Goal: Task Accomplishment & Management: Use online tool/utility

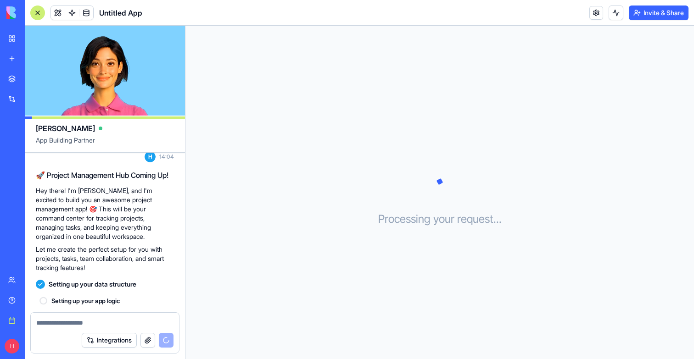
scroll to position [60, 0]
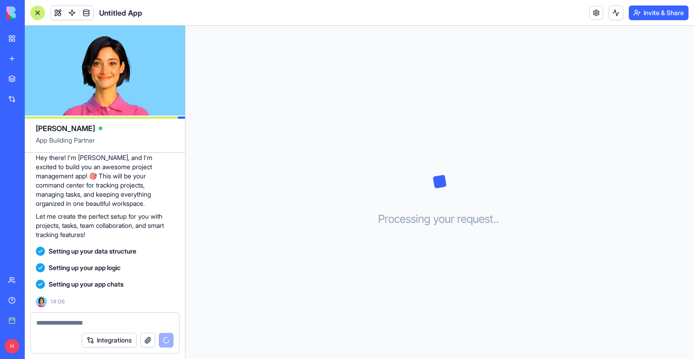
click at [15, 55] on link "New app" at bounding box center [21, 59] width 37 height 18
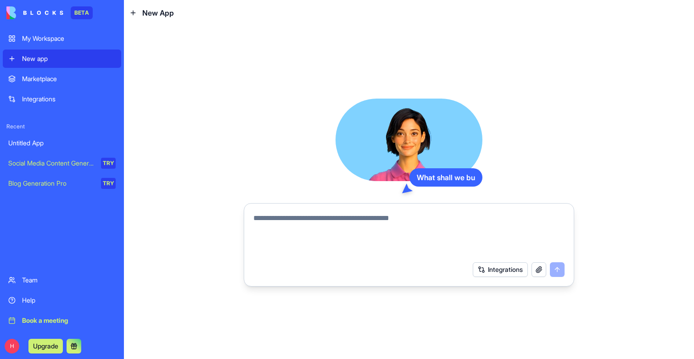
click at [280, 232] on textarea at bounding box center [408, 235] width 311 height 44
type textarea "**********"
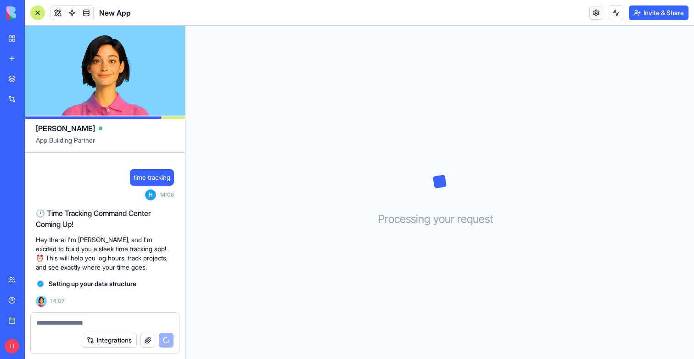
click at [12, 61] on link "New app" at bounding box center [21, 59] width 37 height 18
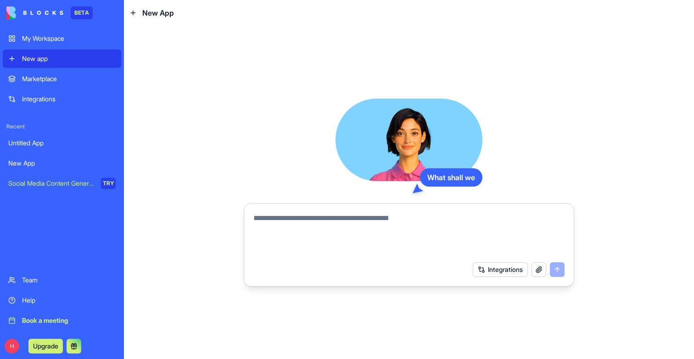
click at [323, 239] on textarea at bounding box center [408, 235] width 311 height 44
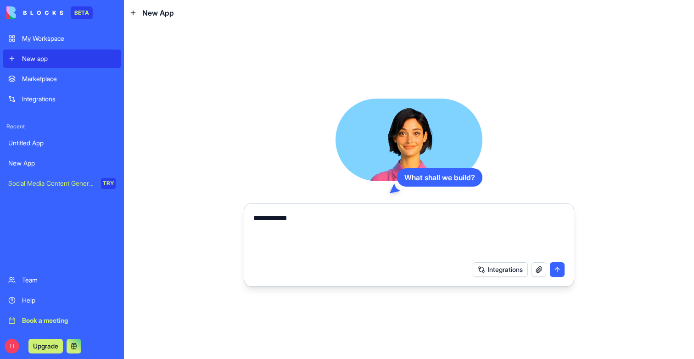
type textarea "**********"
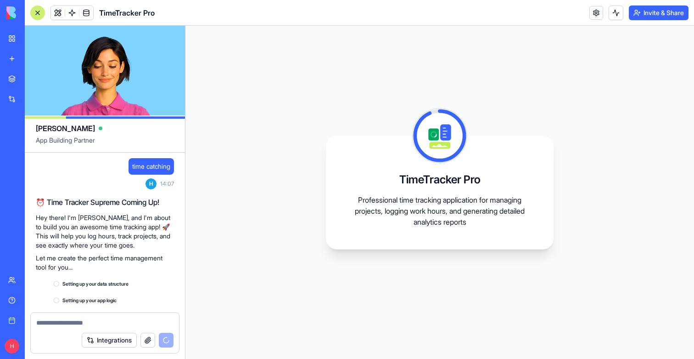
scroll to position [115, 0]
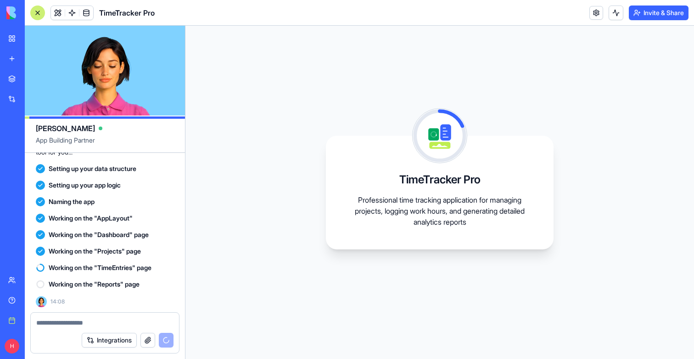
click at [14, 36] on link "My Workspace" at bounding box center [21, 38] width 37 height 18
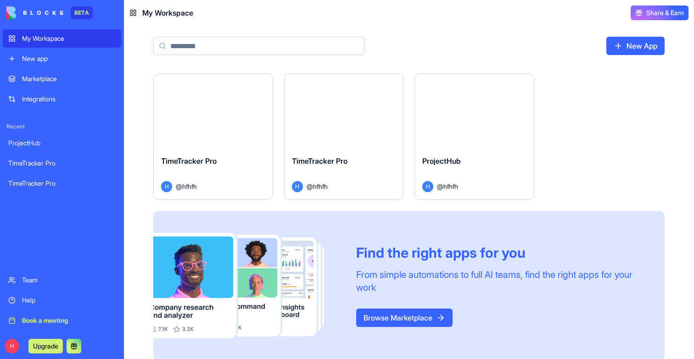
click at [222, 151] on div "TimeTracker Pro H @ hfhfh" at bounding box center [213, 173] width 119 height 51
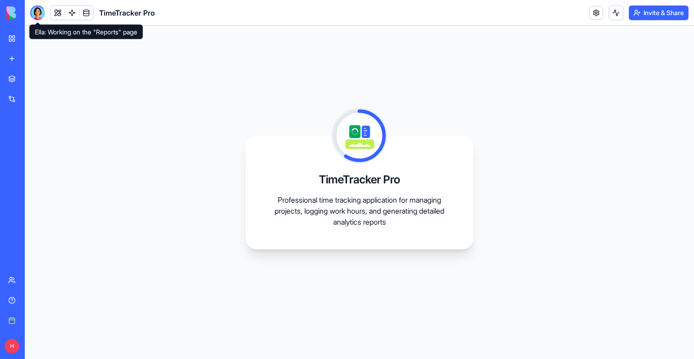
click at [36, 17] on div at bounding box center [37, 13] width 15 height 15
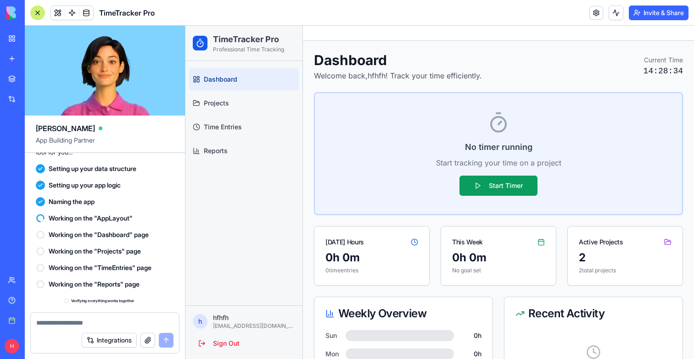
scroll to position [251, 0]
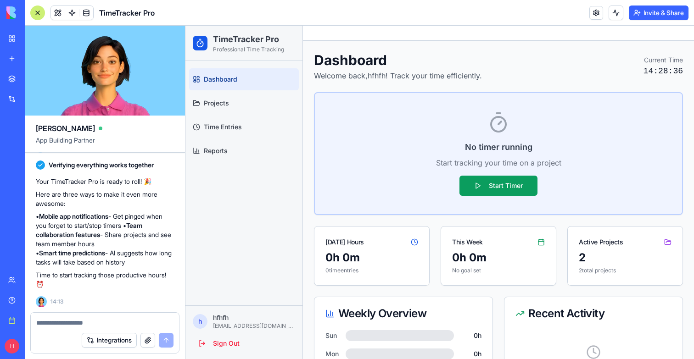
click at [39, 13] on div at bounding box center [37, 13] width 15 height 15
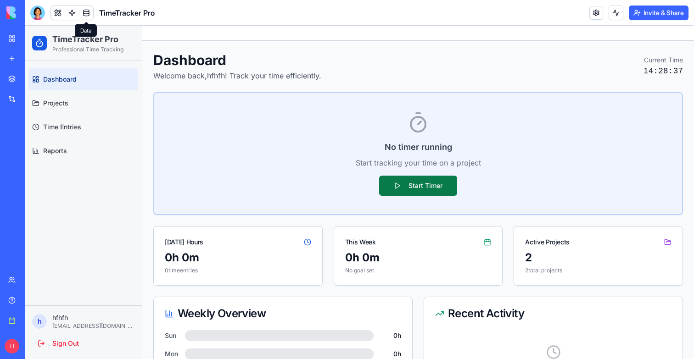
click at [418, 190] on button "Start Timer" at bounding box center [418, 186] width 78 height 20
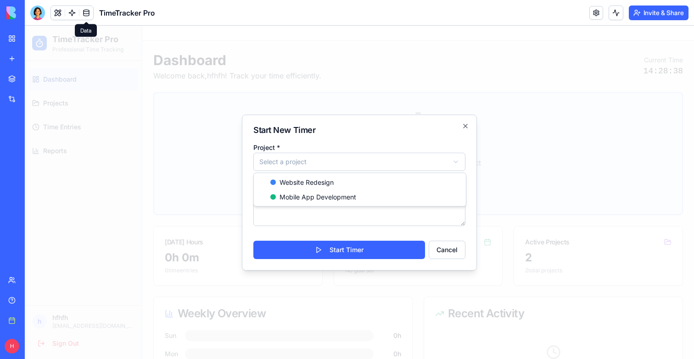
click at [358, 163] on body "TimeTracker Pro Professional Time Tracking Dashboard Projects Time Entries Repo…" at bounding box center [359, 250] width 669 height 448
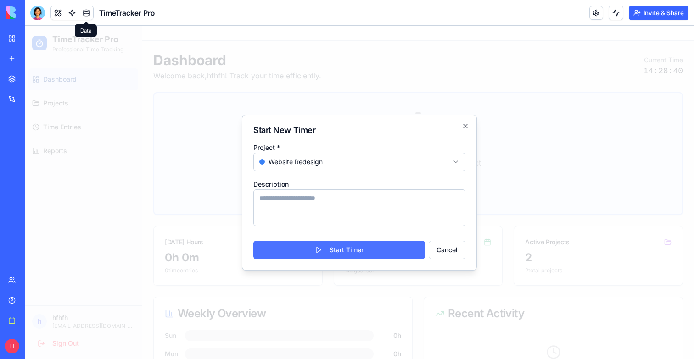
click at [394, 251] on button "Start Timer" at bounding box center [339, 250] width 172 height 18
click at [349, 181] on div "Description" at bounding box center [359, 202] width 212 height 48
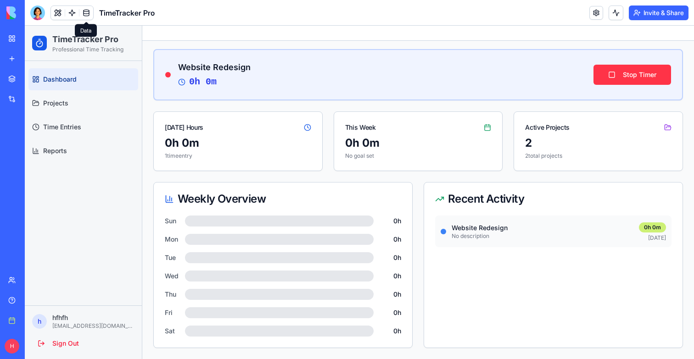
scroll to position [0, 0]
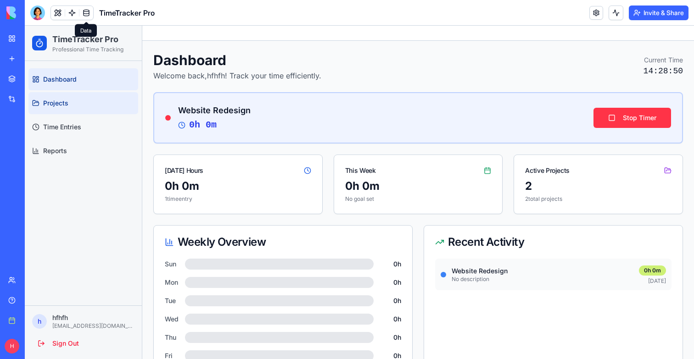
click at [91, 113] on link "Projects" at bounding box center [83, 103] width 110 height 22
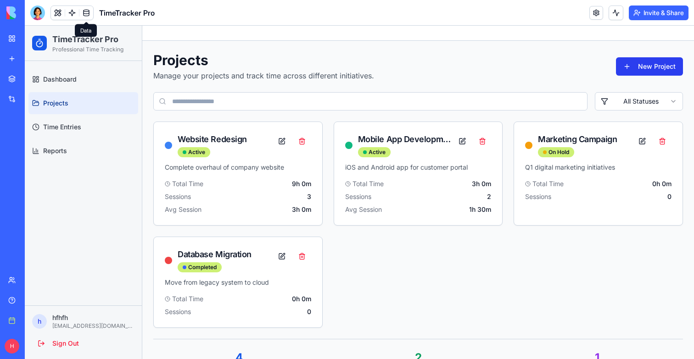
click at [644, 66] on button "New Project" at bounding box center [649, 66] width 67 height 18
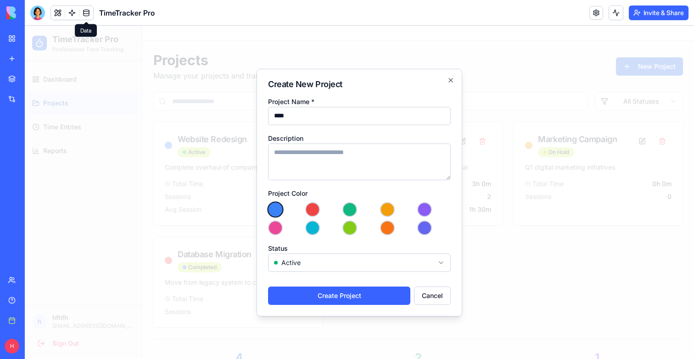
type input "****"
click at [329, 163] on textarea "Description" at bounding box center [359, 162] width 183 height 37
type textarea "****"
click at [309, 216] on button "button" at bounding box center [312, 209] width 15 height 15
click at [322, 273] on form "Project Name * **** Description **** Project Color Status Active ****** *******…" at bounding box center [359, 200] width 183 height 209
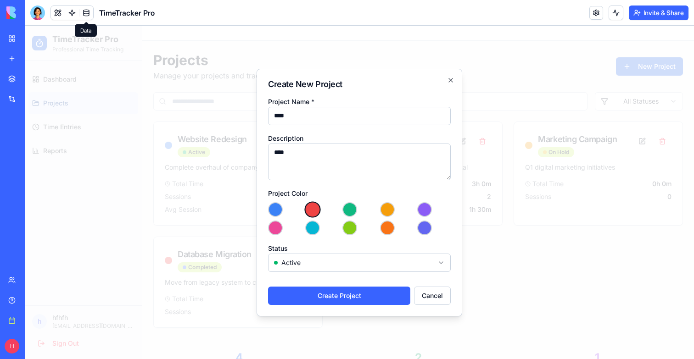
click at [322, 285] on div "Create Project Cancel" at bounding box center [359, 292] width 183 height 26
click at [322, 290] on button "Create Project" at bounding box center [339, 296] width 142 height 18
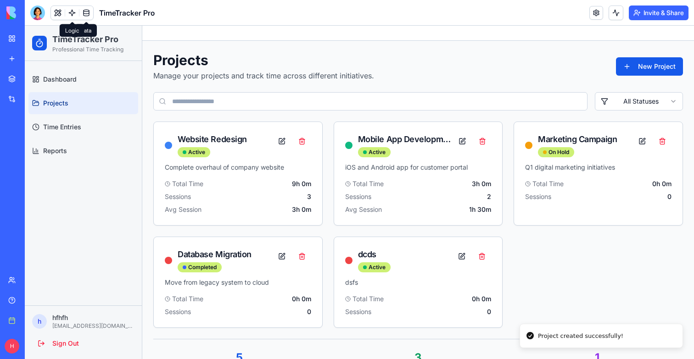
click at [73, 10] on link at bounding box center [72, 13] width 14 height 14
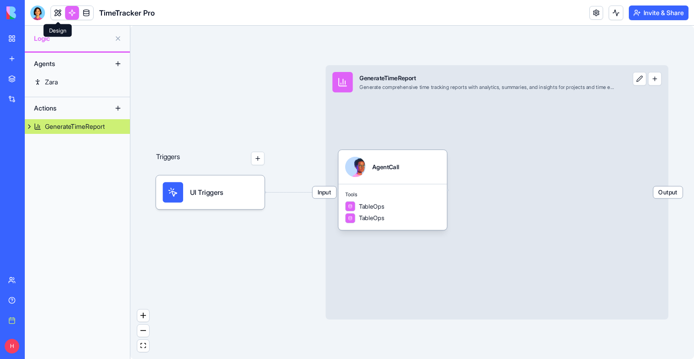
click at [47, 14] on div "TimeTracker Pro" at bounding box center [92, 13] width 124 height 15
click at [50, 14] on div at bounding box center [71, 13] width 43 height 15
click at [53, 14] on link at bounding box center [58, 13] width 14 height 14
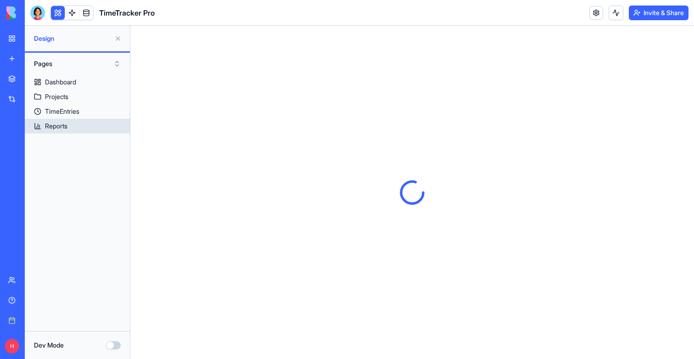
click at [56, 127] on div "Reports" at bounding box center [56, 126] width 22 height 9
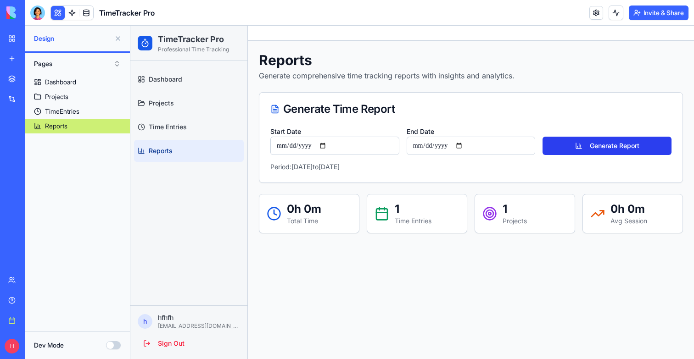
click at [586, 146] on button "Generate Report" at bounding box center [606, 146] width 129 height 18
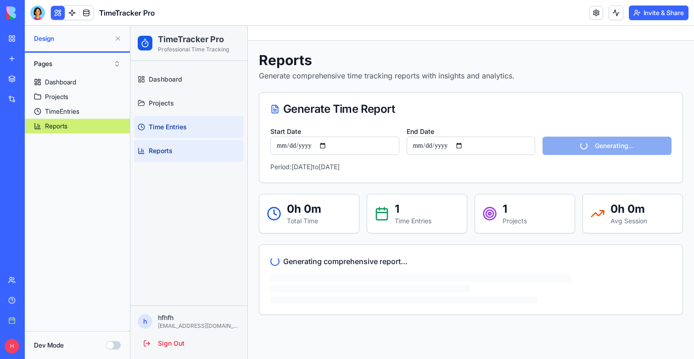
click at [198, 127] on link "Time Entries" at bounding box center [189, 127] width 110 height 22
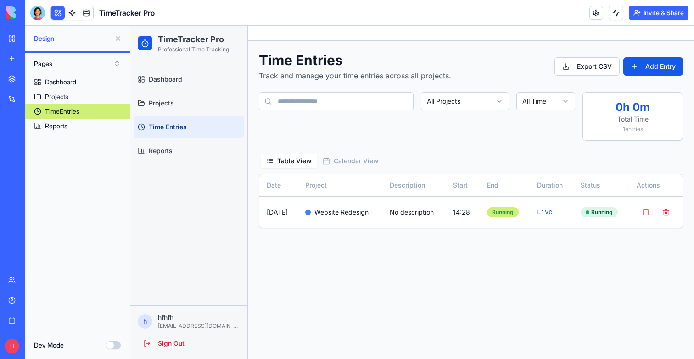
click at [198, 127] on link "Time Entries" at bounding box center [189, 127] width 110 height 22
click at [195, 103] on link "Projects" at bounding box center [189, 103] width 110 height 22
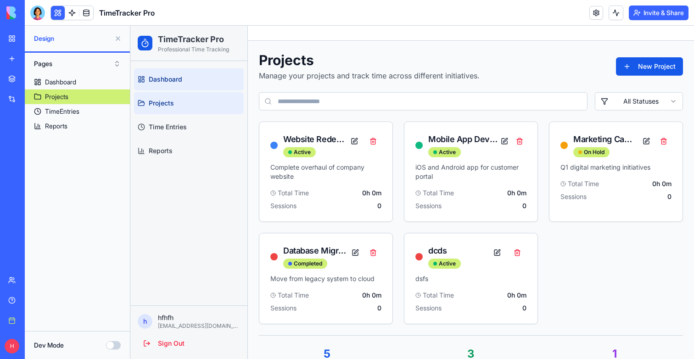
click at [193, 87] on link "Dashboard" at bounding box center [189, 79] width 110 height 22
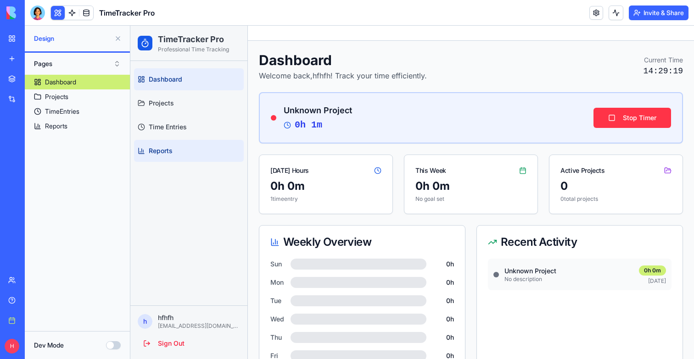
click at [178, 154] on link "Reports" at bounding box center [189, 151] width 110 height 22
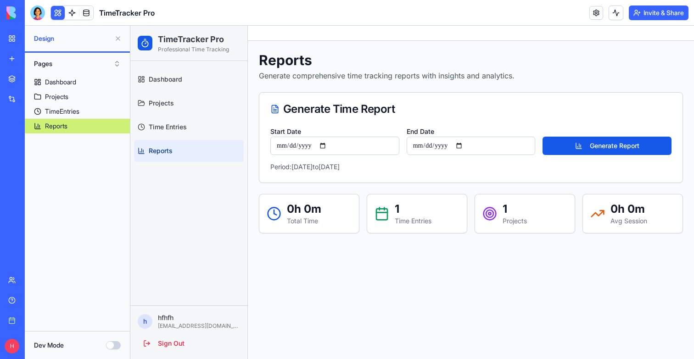
click at [654, 17] on button "Invite & Share" at bounding box center [659, 13] width 60 height 15
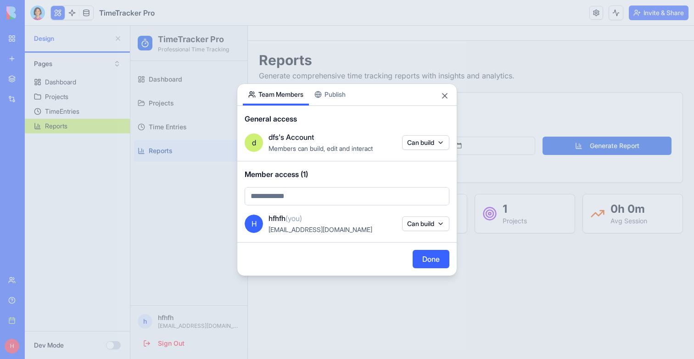
drag, startPoint x: 600, startPoint y: 77, endPoint x: 37, endPoint y: 139, distance: 566.8
click at [600, 77] on div at bounding box center [347, 179] width 694 height 359
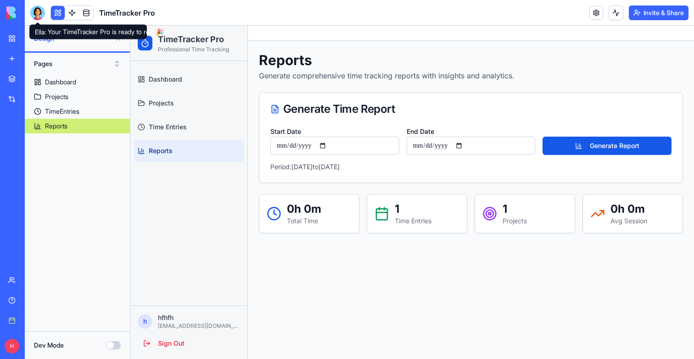
click at [36, 11] on div at bounding box center [37, 13] width 15 height 15
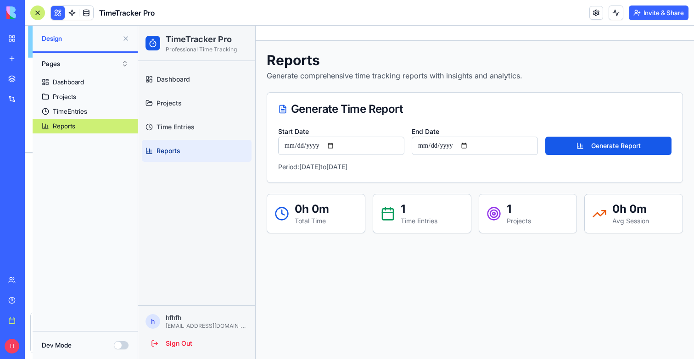
scroll to position [251, 0]
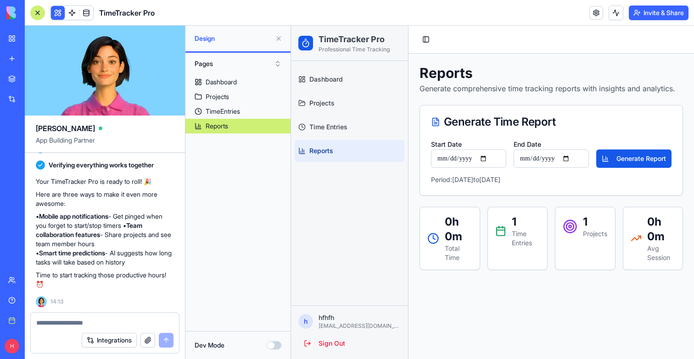
click at [38, 13] on div at bounding box center [37, 13] width 15 height 15
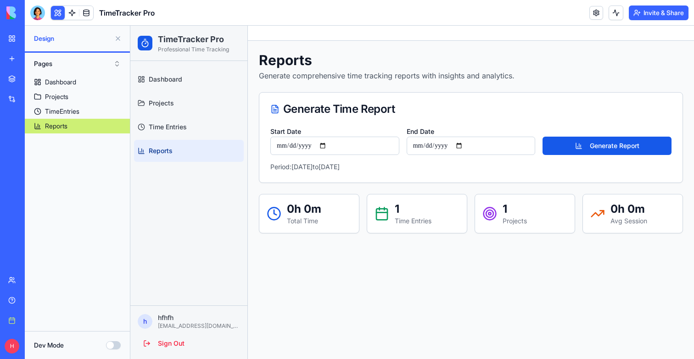
click at [17, 11] on img at bounding box center [34, 12] width 57 height 13
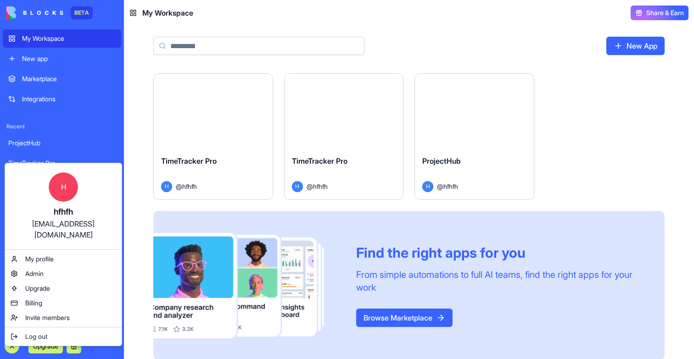
click at [8, 348] on html "BETA My Workspace New app Marketplace Integrations Recent ProjectHub TimeTracke…" at bounding box center [347, 179] width 694 height 359
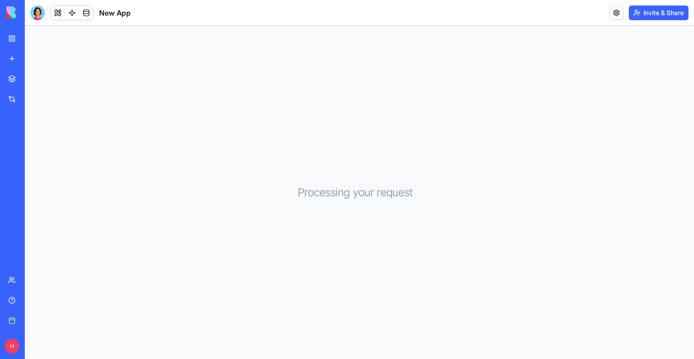
click at [15, 33] on link "My Workspace" at bounding box center [21, 38] width 37 height 18
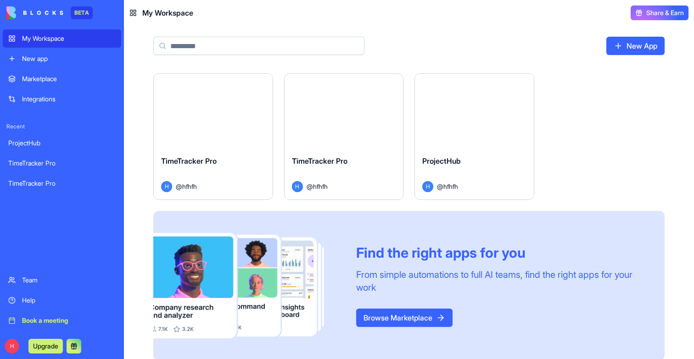
click at [329, 115] on button "Launch" at bounding box center [343, 111] width 69 height 18
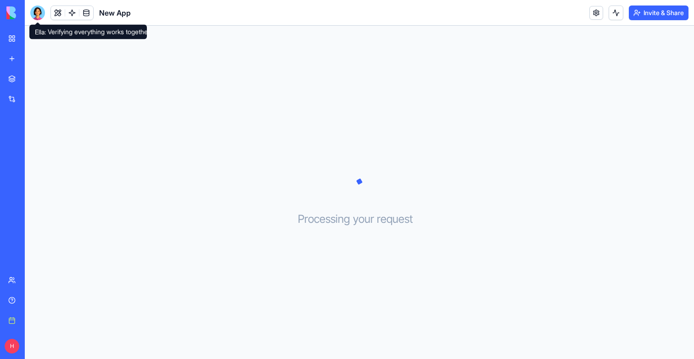
click at [44, 12] on div at bounding box center [37, 13] width 15 height 15
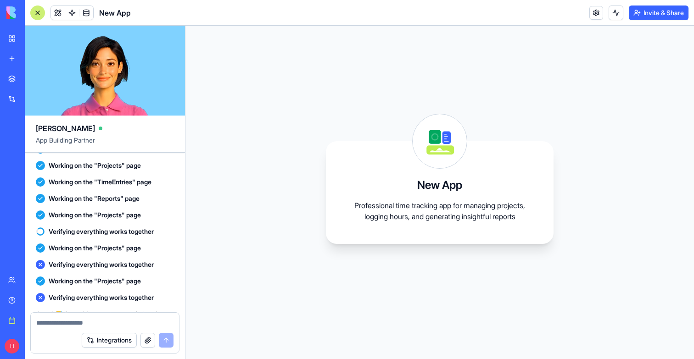
scroll to position [74, 0]
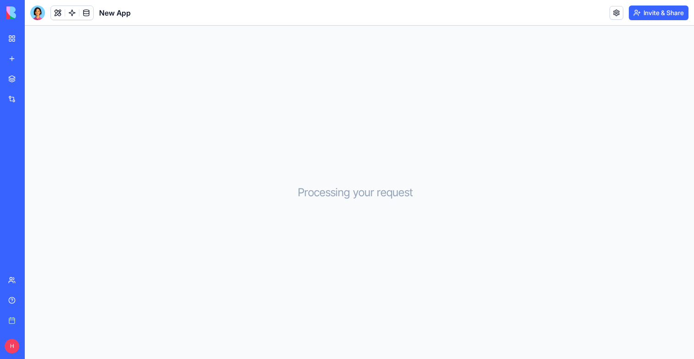
click at [12, 41] on link "My Workspace" at bounding box center [21, 38] width 37 height 18
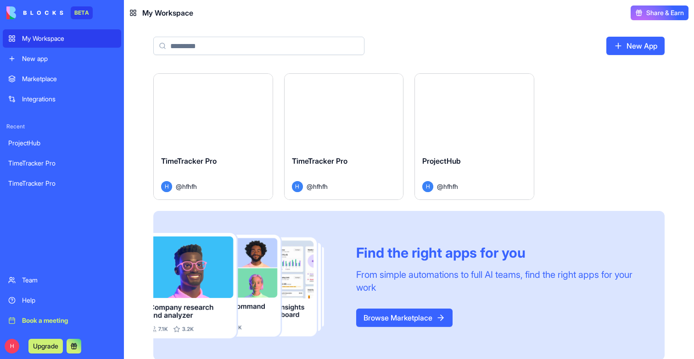
click at [444, 131] on div "Launch" at bounding box center [474, 111] width 119 height 74
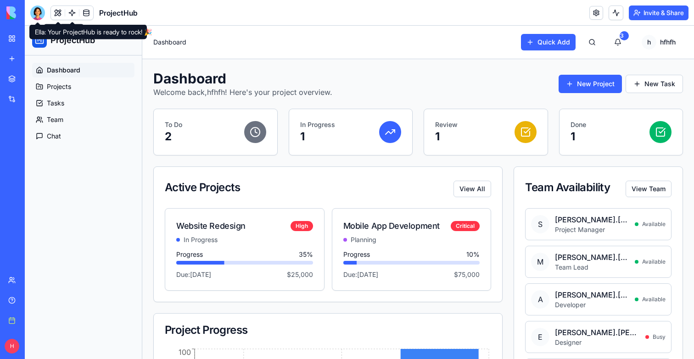
click at [34, 12] on div at bounding box center [37, 13] width 15 height 15
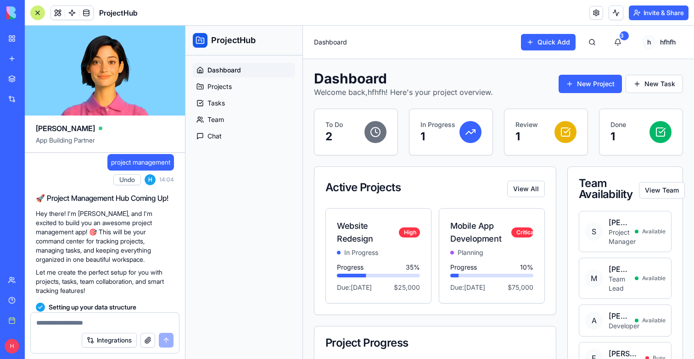
scroll to position [323, 0]
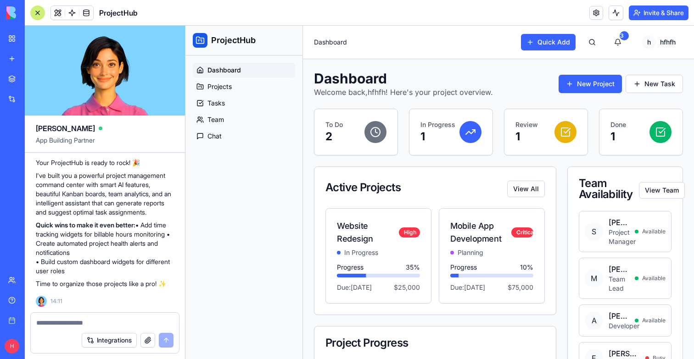
click at [35, 13] on div at bounding box center [37, 13] width 15 height 15
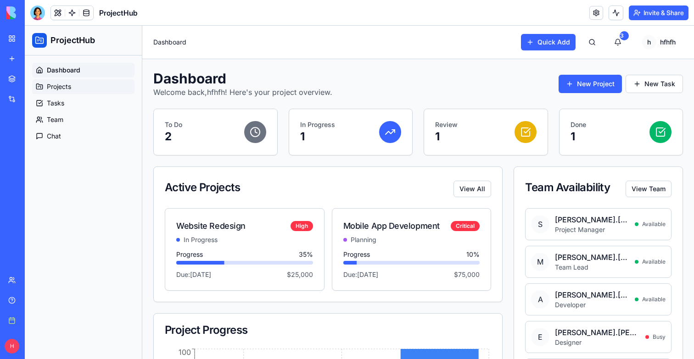
click at [51, 86] on span "Projects" at bounding box center [59, 86] width 24 height 9
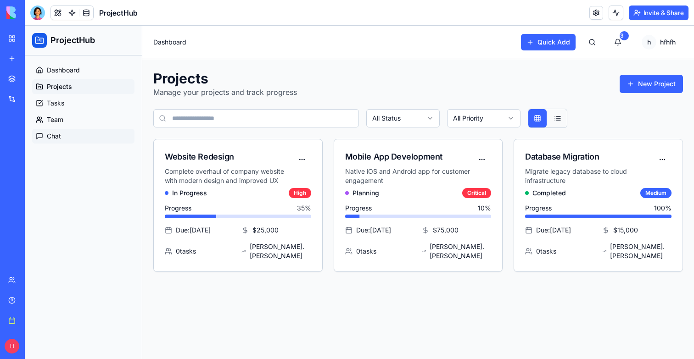
click at [51, 136] on span "Chat" at bounding box center [54, 136] width 14 height 9
click at [51, 119] on span "Team" at bounding box center [55, 119] width 17 height 9
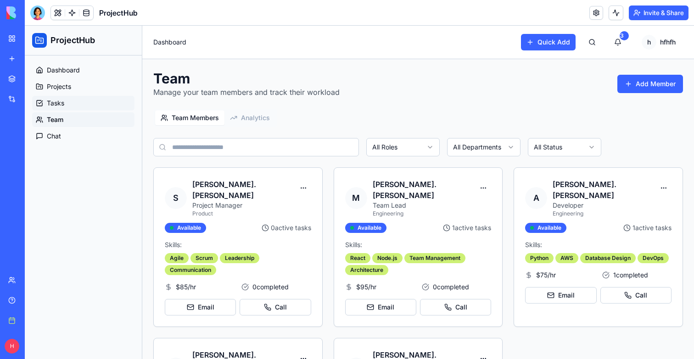
click at [51, 105] on span "Tasks" at bounding box center [55, 103] width 17 height 9
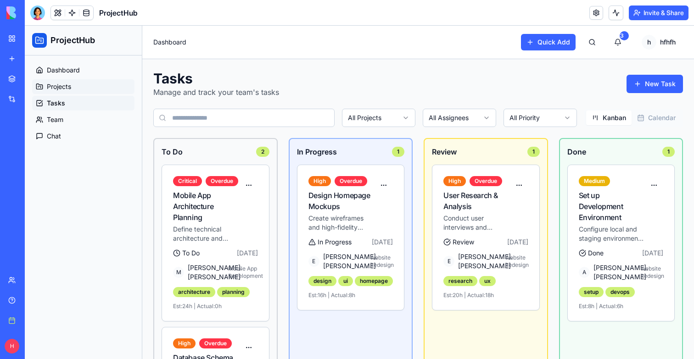
click at [57, 81] on link "Projects" at bounding box center [83, 86] width 102 height 15
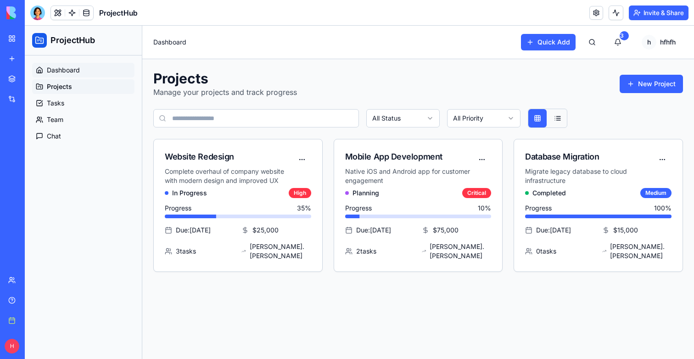
click at [60, 71] on span "Dashboard" at bounding box center [63, 70] width 33 height 9
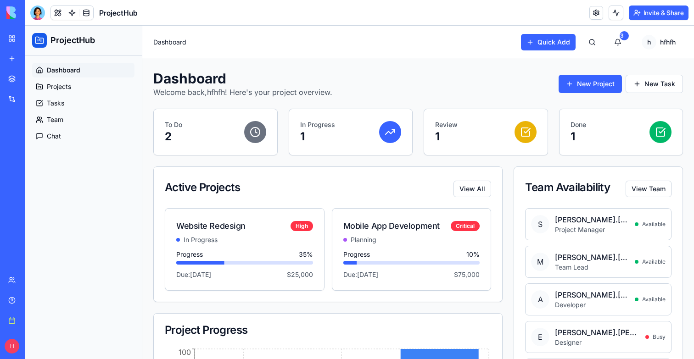
click at [60, 111] on ul "Dashboard Projects Tasks Team Chat" at bounding box center [83, 103] width 102 height 81
click at [60, 126] on link "Team" at bounding box center [83, 119] width 102 height 15
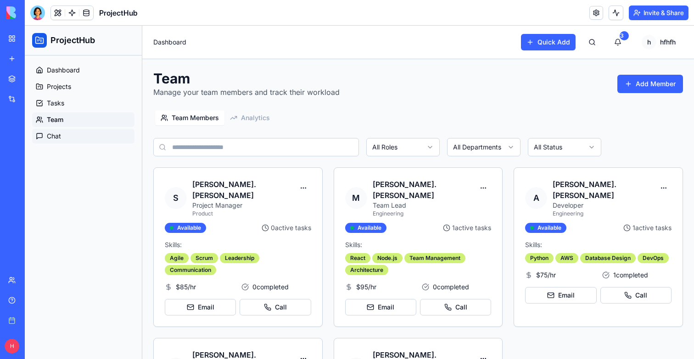
click at [60, 131] on link "Chat" at bounding box center [83, 136] width 102 height 15
click at [56, 14] on button at bounding box center [58, 13] width 14 height 14
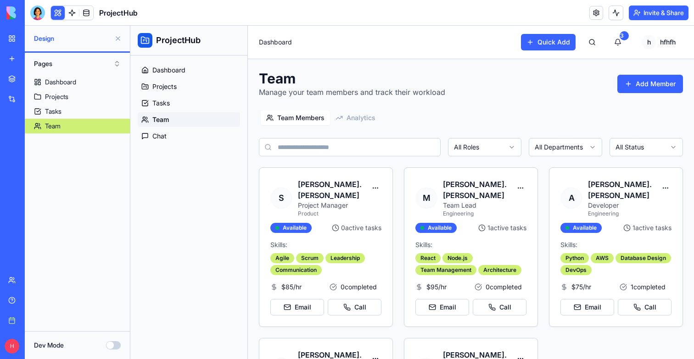
click at [56, 14] on button at bounding box center [58, 13] width 14 height 14
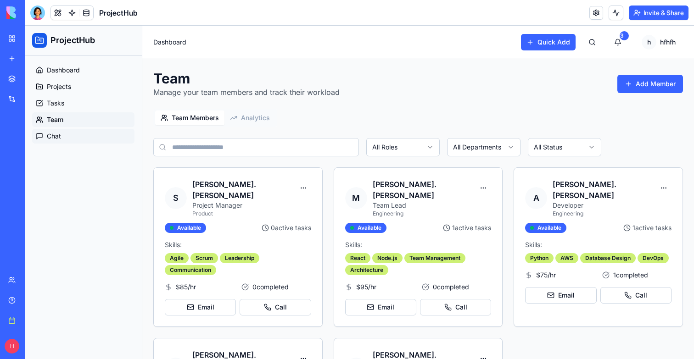
click at [100, 137] on link "Chat" at bounding box center [83, 136] width 102 height 15
click at [645, 95] on div "Team Manage your team members and track their workload Add Member" at bounding box center [417, 84] width 529 height 28
click at [645, 89] on button "Add Member" at bounding box center [650, 84] width 66 height 18
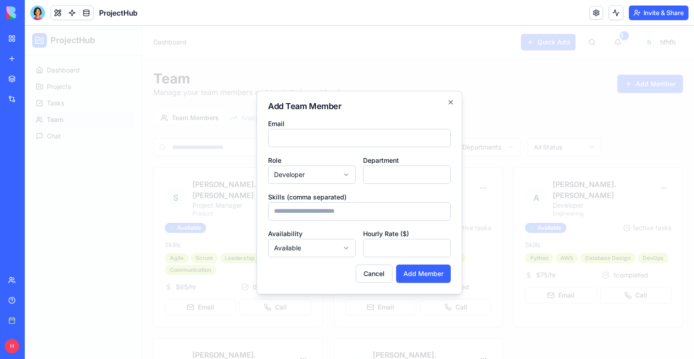
click at [631, 168] on div at bounding box center [359, 193] width 669 height 334
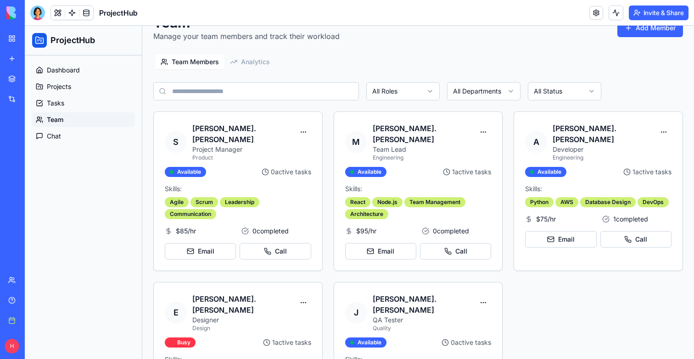
scroll to position [128, 0]
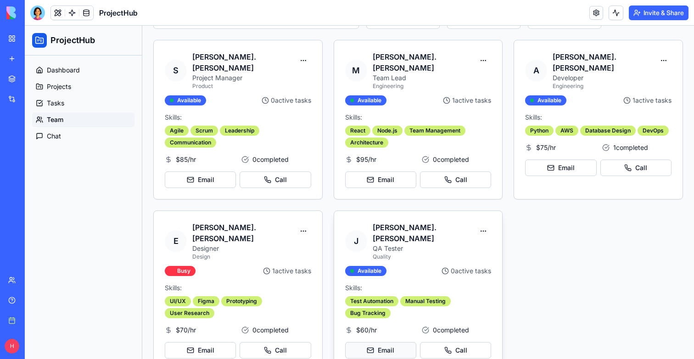
click at [376, 342] on button "Email" at bounding box center [380, 350] width 71 height 17
click at [472, 342] on button "Call" at bounding box center [455, 350] width 71 height 17
click at [395, 342] on button "Email" at bounding box center [380, 350] width 71 height 17
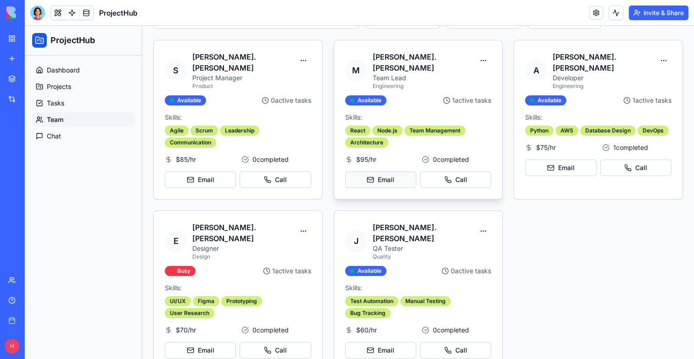
click at [392, 172] on button "Email" at bounding box center [380, 180] width 71 height 17
click at [485, 172] on button "Call" at bounding box center [455, 180] width 71 height 17
click at [550, 160] on button "Email" at bounding box center [560, 168] width 71 height 17
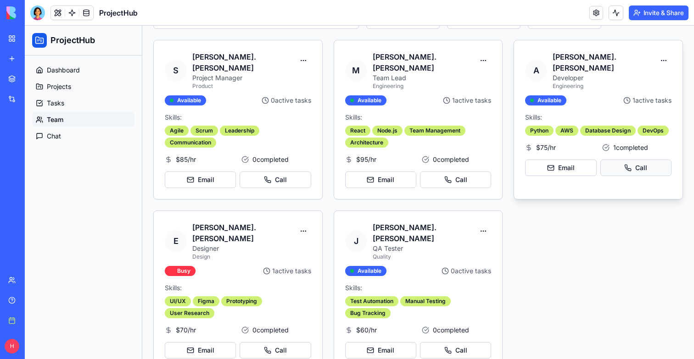
click at [624, 160] on button "Call" at bounding box center [635, 168] width 71 height 17
click at [661, 64] on html "ProjectHub Dashboard Projects Tasks Team Chat Toggle Sidebar Dashboard Quick Ad…" at bounding box center [359, 139] width 669 height 483
click at [634, 88] on div "Edit" at bounding box center [642, 81] width 54 height 15
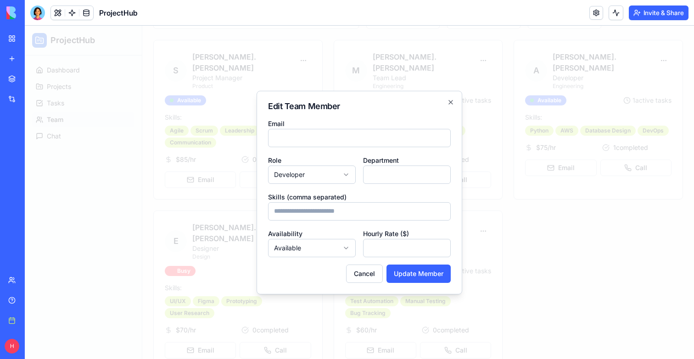
click at [529, 164] on div at bounding box center [359, 193] width 669 height 334
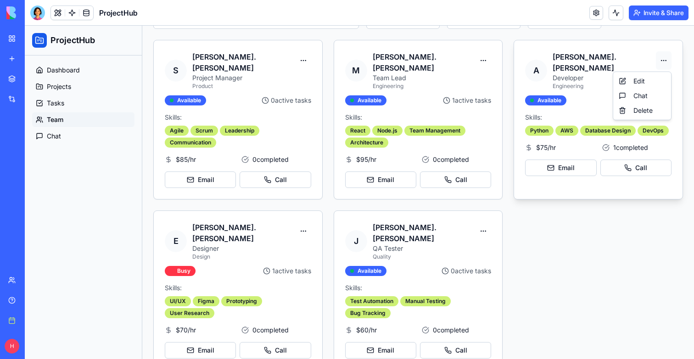
click at [658, 62] on html "ProjectHub Dashboard Projects Tasks Team Chat Toggle Sidebar Dashboard Quick Ad…" at bounding box center [359, 139] width 669 height 483
click at [640, 90] on div "Chat" at bounding box center [642, 96] width 54 height 15
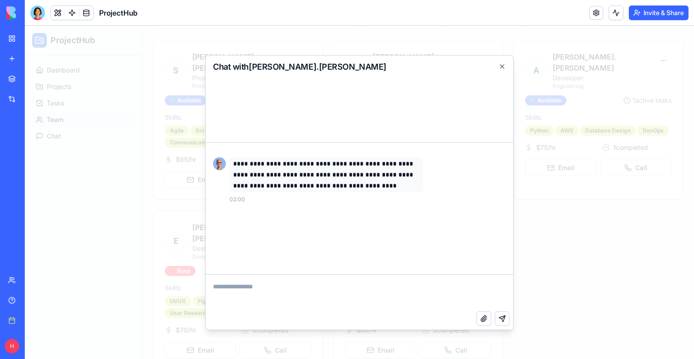
click at [612, 248] on div at bounding box center [359, 193] width 669 height 334
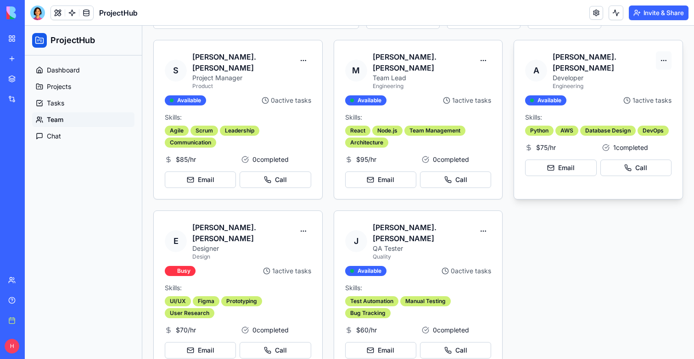
click at [663, 54] on html "ProjectHub Dashboard Projects Tasks Team Chat Toggle Sidebar Dashboard Quick Ad…" at bounding box center [359, 139] width 669 height 483
click at [640, 94] on div "Chat" at bounding box center [642, 96] width 54 height 15
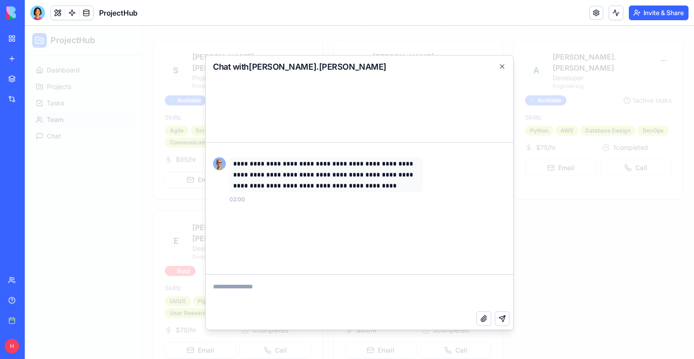
click at [332, 282] on textarea at bounding box center [359, 293] width 307 height 37
type textarea "**"
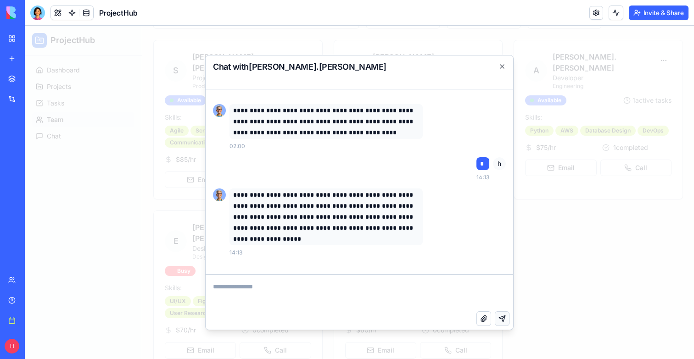
click at [498, 317] on button "Send message" at bounding box center [502, 319] width 15 height 15
click at [505, 316] on button "Send message" at bounding box center [502, 319] width 15 height 15
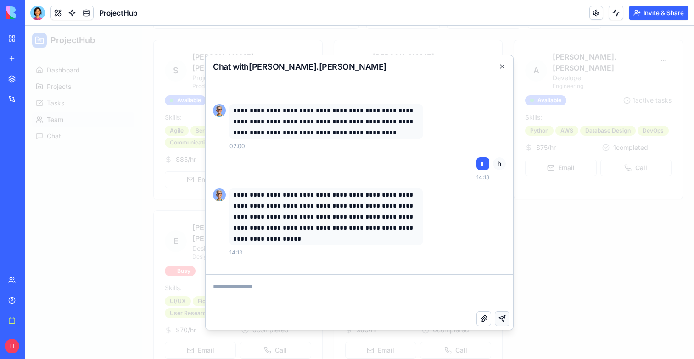
click at [505, 316] on button "Send message" at bounding box center [502, 319] width 15 height 15
click at [502, 317] on button "Send message" at bounding box center [502, 319] width 15 height 15
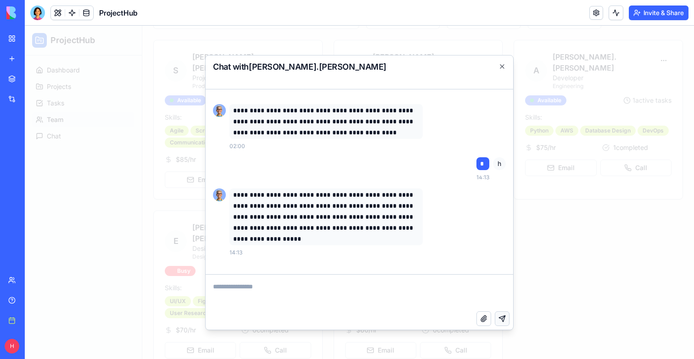
click at [502, 317] on button "Send message" at bounding box center [502, 319] width 15 height 15
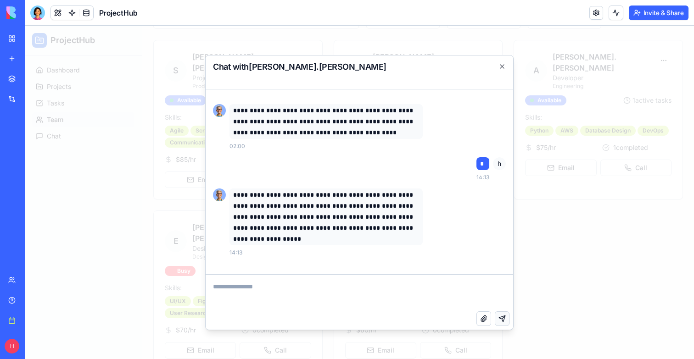
click at [502, 317] on button "Send message" at bounding box center [502, 319] width 15 height 15
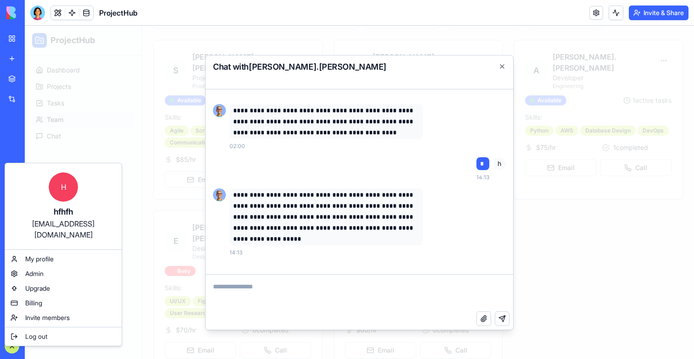
click at [56, 223] on div "[EMAIL_ADDRESS][DOMAIN_NAME]" at bounding box center [63, 229] width 98 height 22
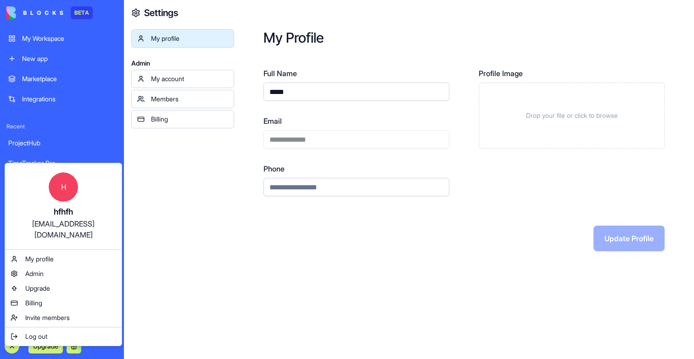
click at [323, 138] on html "**********" at bounding box center [347, 179] width 694 height 359
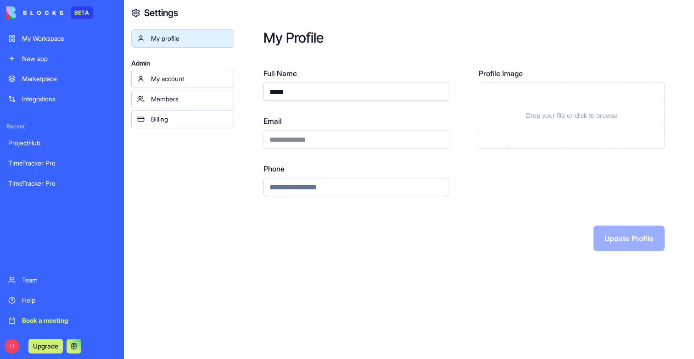
click at [323, 138] on div "**********" at bounding box center [356, 132] width 186 height 33
click at [51, 34] on div "My Workspace" at bounding box center [69, 38] width 94 height 9
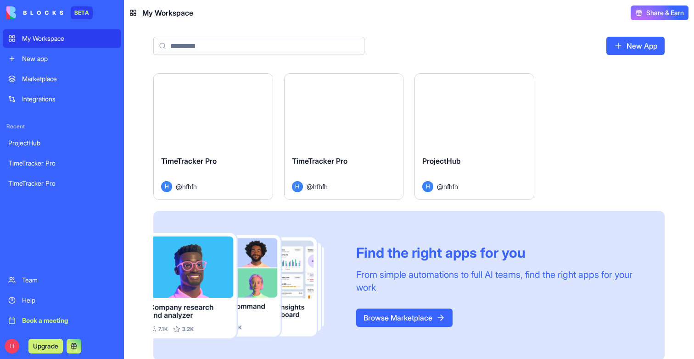
click at [442, 157] on span "ProjectHub" at bounding box center [441, 160] width 39 height 9
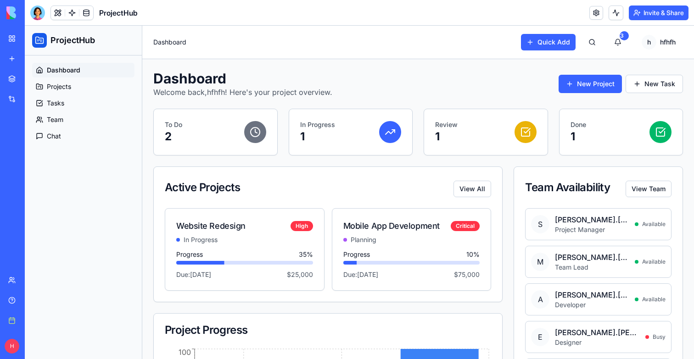
click at [652, 72] on div "Dashboard Welcome back, hfhfh ! Here's your project overview. New Project New T…" at bounding box center [417, 84] width 529 height 28
click at [652, 96] on div "Dashboard Welcome back, hfhfh ! Here's your project overview. New Project New T…" at bounding box center [417, 84] width 529 height 28
click at [652, 87] on button "New Task" at bounding box center [653, 84] width 57 height 18
click at [587, 87] on button "New Project" at bounding box center [589, 84] width 63 height 18
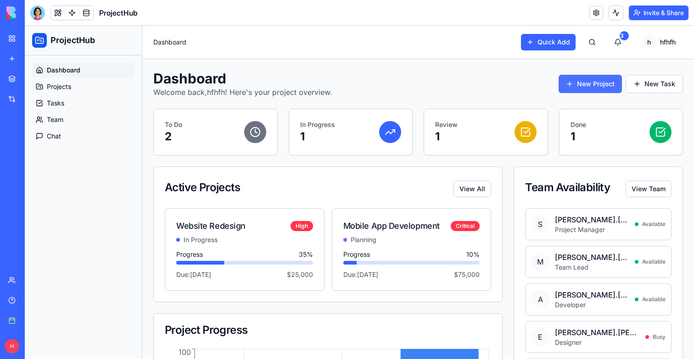
click at [587, 87] on button "New Project" at bounding box center [589, 84] width 63 height 18
click at [657, 87] on button "New Task" at bounding box center [653, 84] width 57 height 18
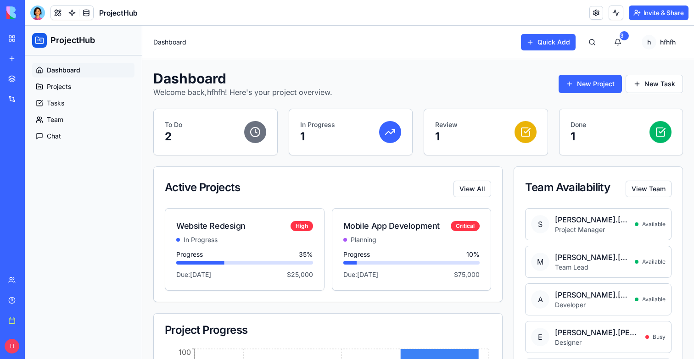
click at [551, 56] on header "Toggle Sidebar Dashboard Quick Add 3 h hfhfh" at bounding box center [417, 42] width 551 height 33
click at [550, 32] on header "Toggle Sidebar Dashboard Quick Add 3 h hfhfh" at bounding box center [417, 42] width 551 height 33
click at [545, 49] on button "Quick Add" at bounding box center [548, 42] width 55 height 17
click at [550, 45] on span "Quick Add" at bounding box center [553, 42] width 33 height 9
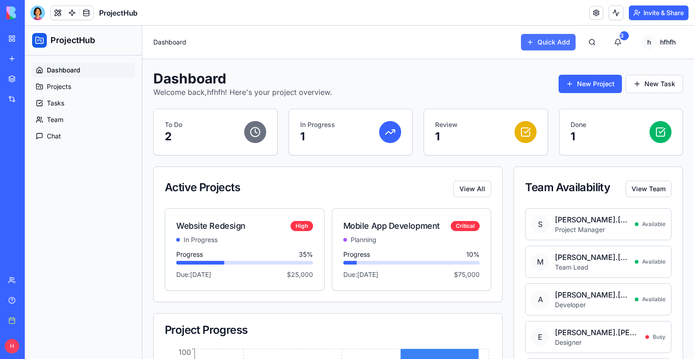
click at [550, 45] on span "Quick Add" at bounding box center [553, 42] width 33 height 9
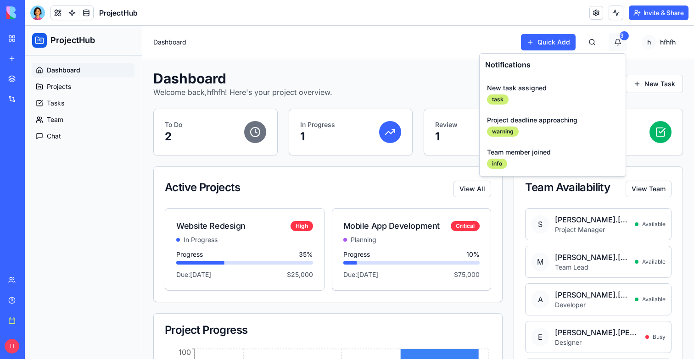
click at [613, 45] on html "ProjectHub Dashboard Projects Tasks Team Chat Toggle Sidebar Dashboard Quick Ad…" at bounding box center [359, 350] width 669 height 649
click at [615, 44] on html "ProjectHub Dashboard Projects Tasks Team Chat Toggle Sidebar Dashboard Quick Ad…" at bounding box center [359, 350] width 669 height 649
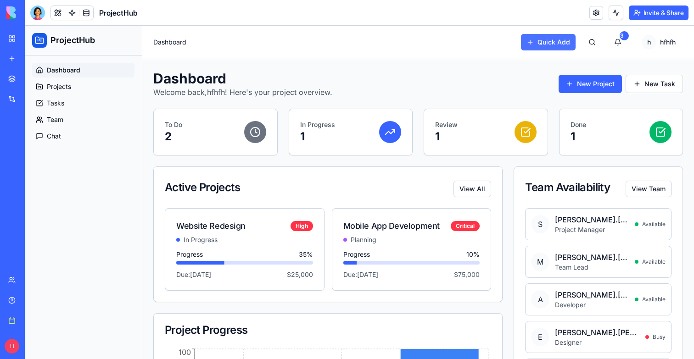
click at [530, 43] on button "Quick Add" at bounding box center [548, 42] width 55 height 17
click at [685, 36] on header "Toggle Sidebar Dashboard Quick Add 3 h hfhfh" at bounding box center [417, 42] width 551 height 33
click at [668, 36] on html "ProjectHub Dashboard Projects Tasks Team Chat Toggle Sidebar Dashboard Quick Ad…" at bounding box center [359, 350] width 669 height 649
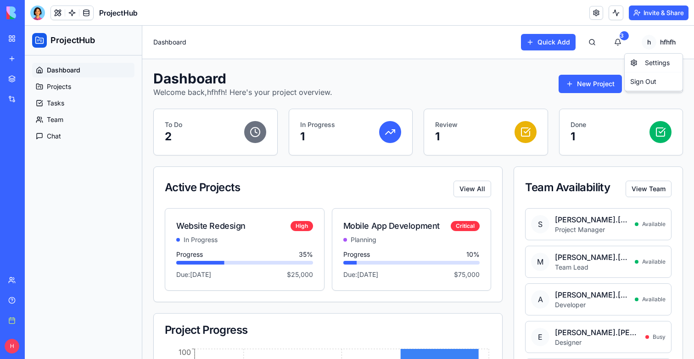
click at [619, 41] on html "ProjectHub Dashboard Projects Tasks Team Chat Toggle Sidebar Dashboard Quick Ad…" at bounding box center [359, 350] width 669 height 649
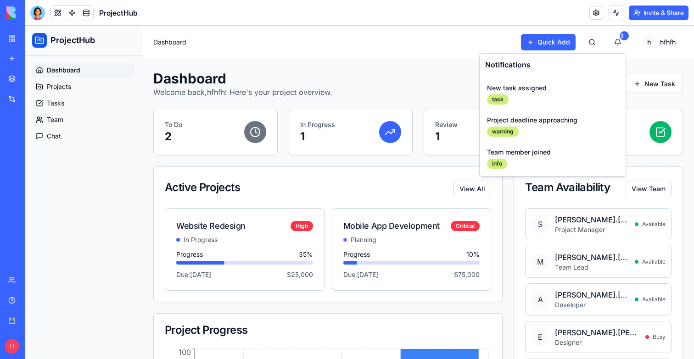
click at [619, 41] on html "ProjectHub Dashboard Projects Tasks Team Chat Toggle Sidebar Dashboard Quick Ad…" at bounding box center [359, 350] width 669 height 649
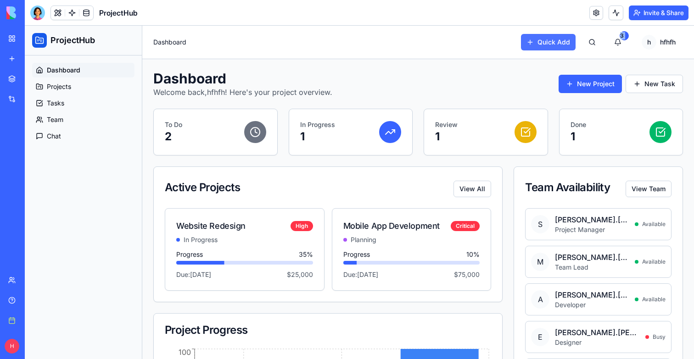
click at [523, 41] on button "Quick Add" at bounding box center [548, 42] width 55 height 17
click at [73, 87] on link "Projects" at bounding box center [83, 86] width 102 height 15
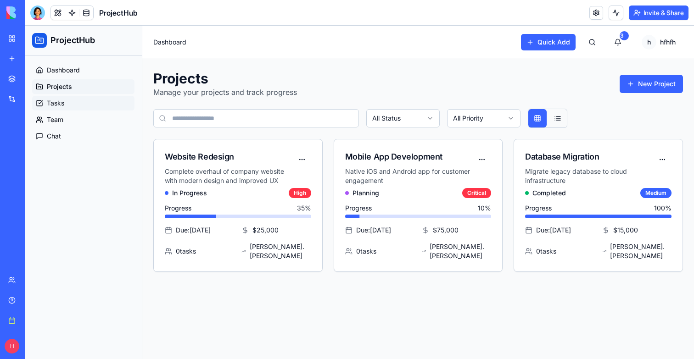
click at [62, 98] on link "Tasks" at bounding box center [83, 103] width 102 height 15
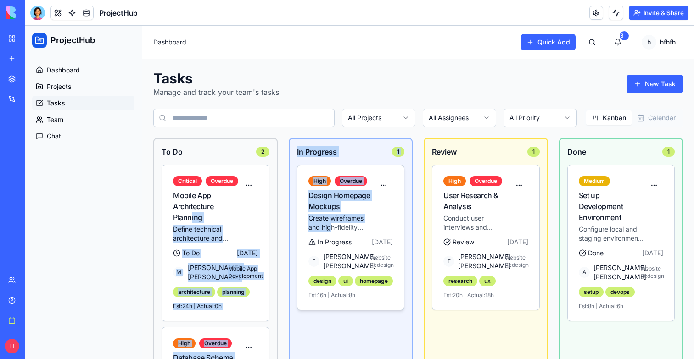
drag, startPoint x: 189, startPoint y: 220, endPoint x: 332, endPoint y: 226, distance: 142.4
click at [332, 226] on div "To Do 2 Critical Overdue Mobile App Architecture Planning Define technical arch…" at bounding box center [417, 309] width 529 height 343
click at [255, 205] on div "Critical Overdue Mobile App Architecture Planning Define technical architecture…" at bounding box center [215, 209] width 85 height 67
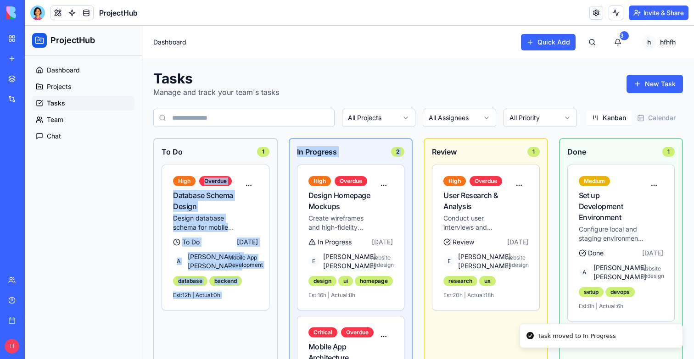
drag, startPoint x: 203, startPoint y: 172, endPoint x: 284, endPoint y: 172, distance: 81.2
click at [70, 107] on link "Tasks" at bounding box center [83, 103] width 102 height 15
click at [67, 123] on link "Team" at bounding box center [83, 119] width 102 height 15
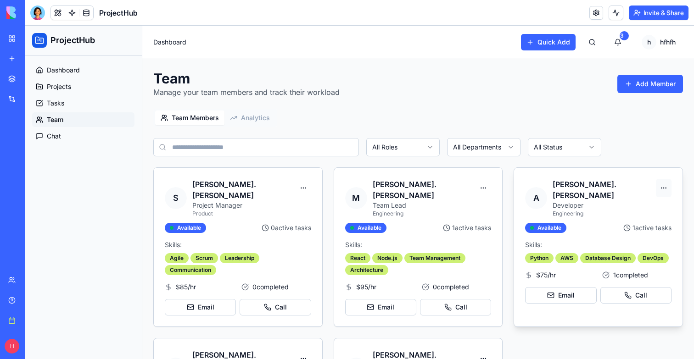
click at [661, 188] on html "ProjectHub Dashboard Projects Tasks Team Chat Toggle Sidebar Dashboard Quick Ad…" at bounding box center [359, 267] width 669 height 483
click at [635, 224] on div "Chat" at bounding box center [642, 223] width 54 height 15
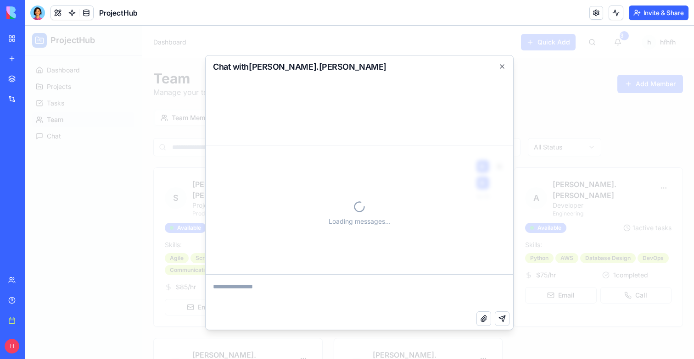
click at [322, 294] on textarea at bounding box center [359, 293] width 307 height 37
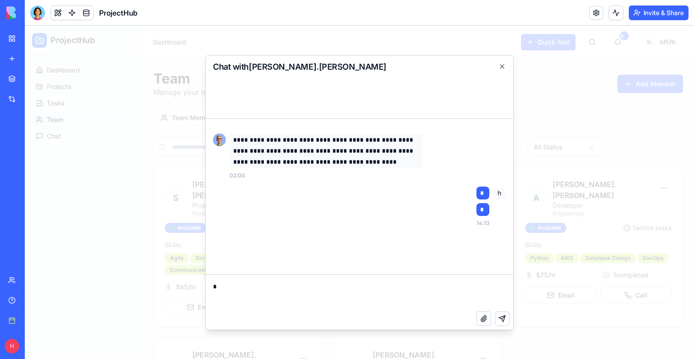
type textarea "**"
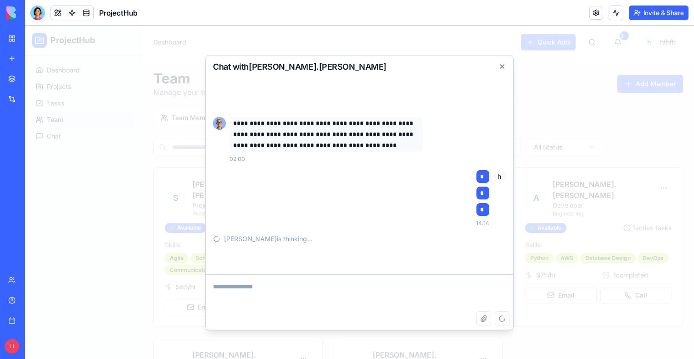
scroll to position [12, 0]
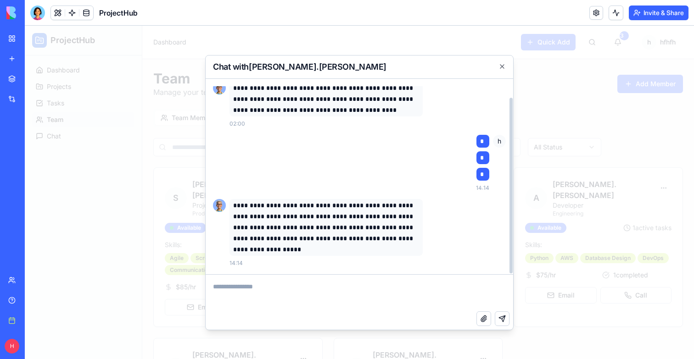
click at [154, 94] on div at bounding box center [359, 193] width 669 height 334
